Goal: Information Seeking & Learning: Learn about a topic

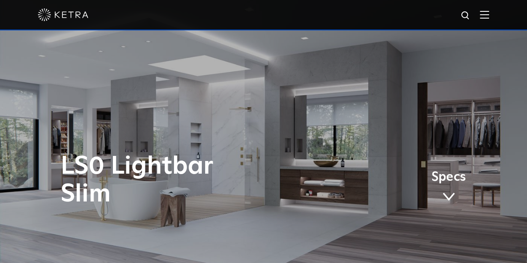
click at [489, 13] on img at bounding box center [484, 15] width 9 height 8
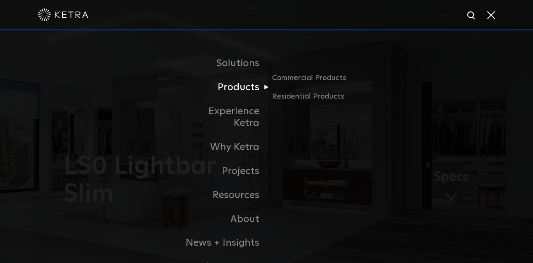
click at [235, 89] on link "Products" at bounding box center [223, 87] width 86 height 24
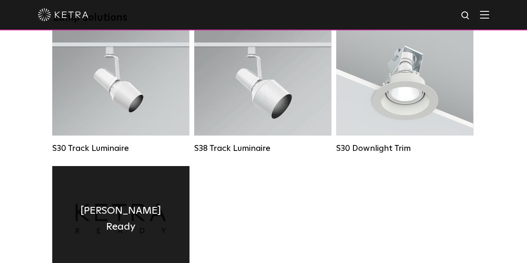
scroll to position [885, 0]
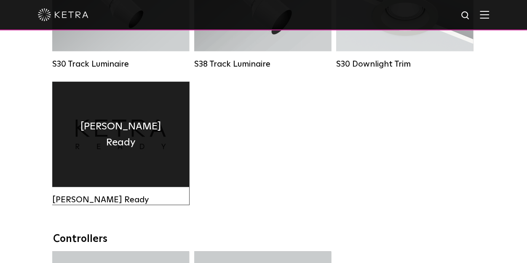
click at [128, 139] on h4 "Ketra Ready" at bounding box center [121, 134] width 112 height 32
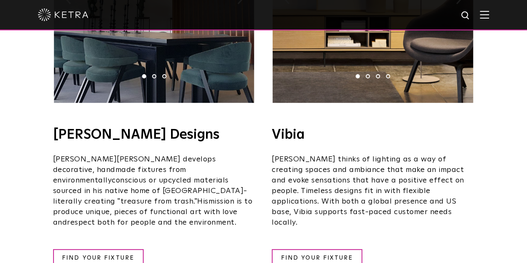
scroll to position [1390, 0]
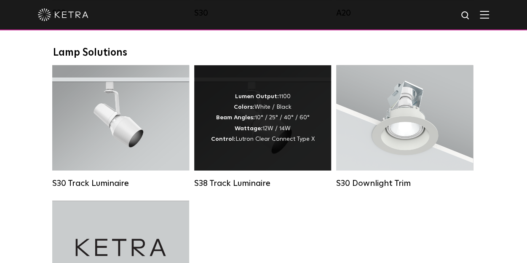
scroll to position [746, 0]
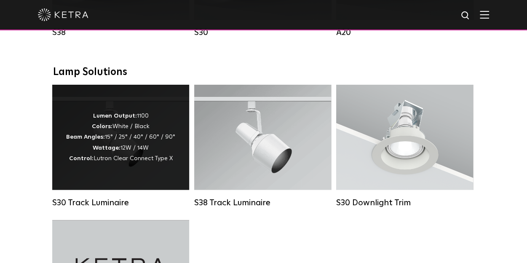
click at [118, 140] on div "Lumen Output: 1100 Colors: White / Black Beam Angles: 15° / 25° / 40° / 60° / 9…" at bounding box center [120, 136] width 109 height 53
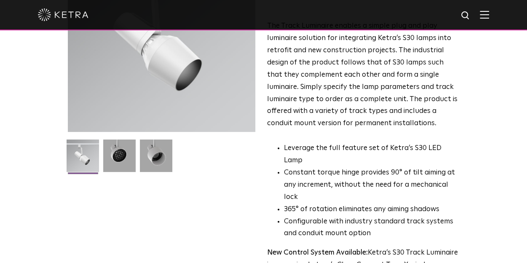
scroll to position [168, 0]
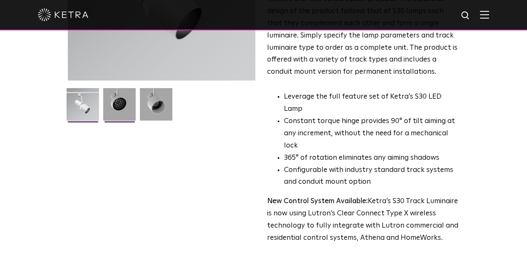
click at [119, 101] on img at bounding box center [119, 107] width 32 height 39
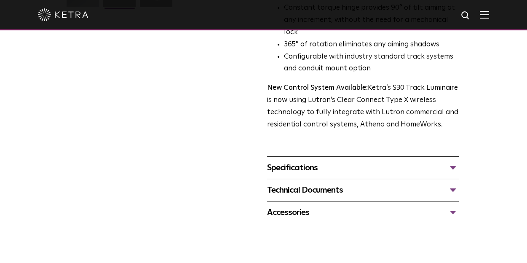
scroll to position [295, 0]
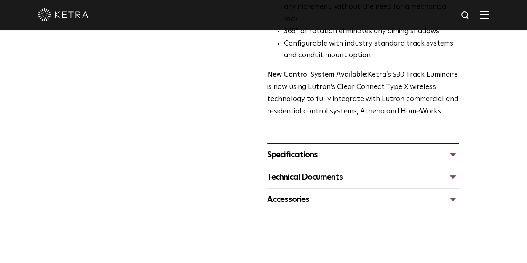
click at [454, 170] on div "Technical Documents" at bounding box center [363, 176] width 192 height 13
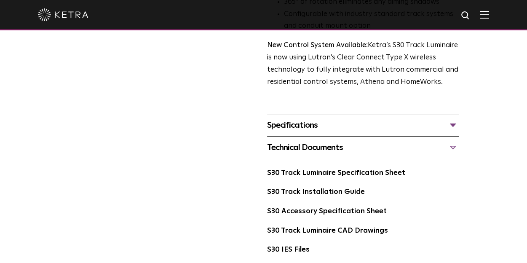
scroll to position [337, 0]
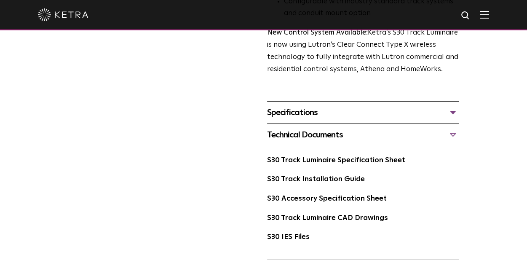
click at [454, 106] on div "Specifications" at bounding box center [363, 112] width 192 height 13
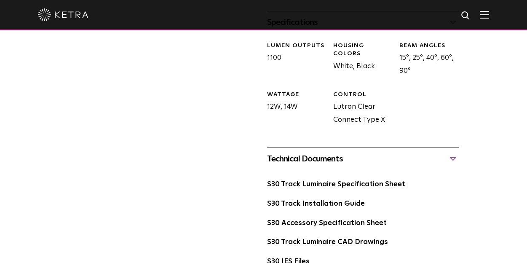
scroll to position [463, 0]
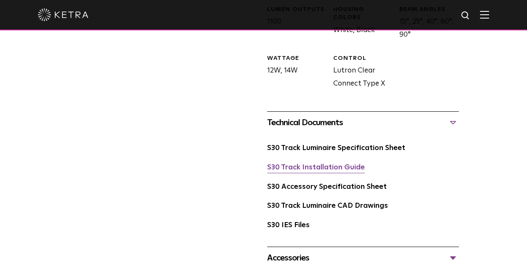
click at [334, 164] on link "S30 Track Installation Guide" at bounding box center [316, 167] width 98 height 7
